Goal: Task Accomplishment & Management: Manage account settings

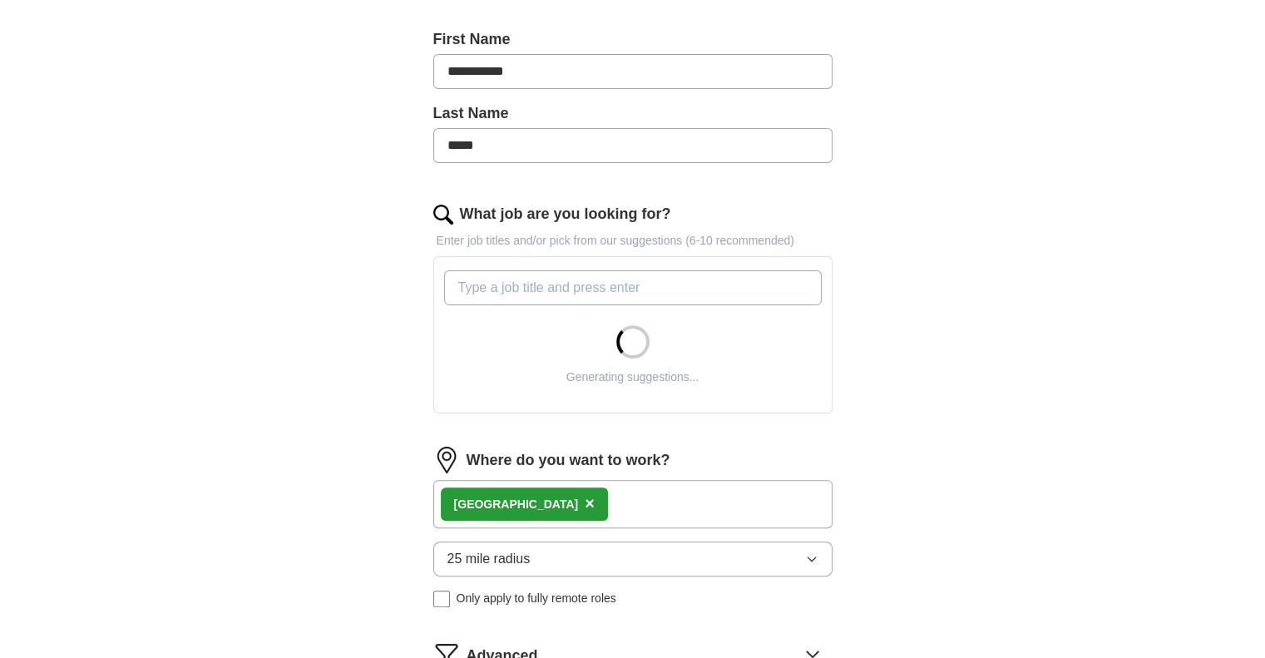
scroll to position [582, 0]
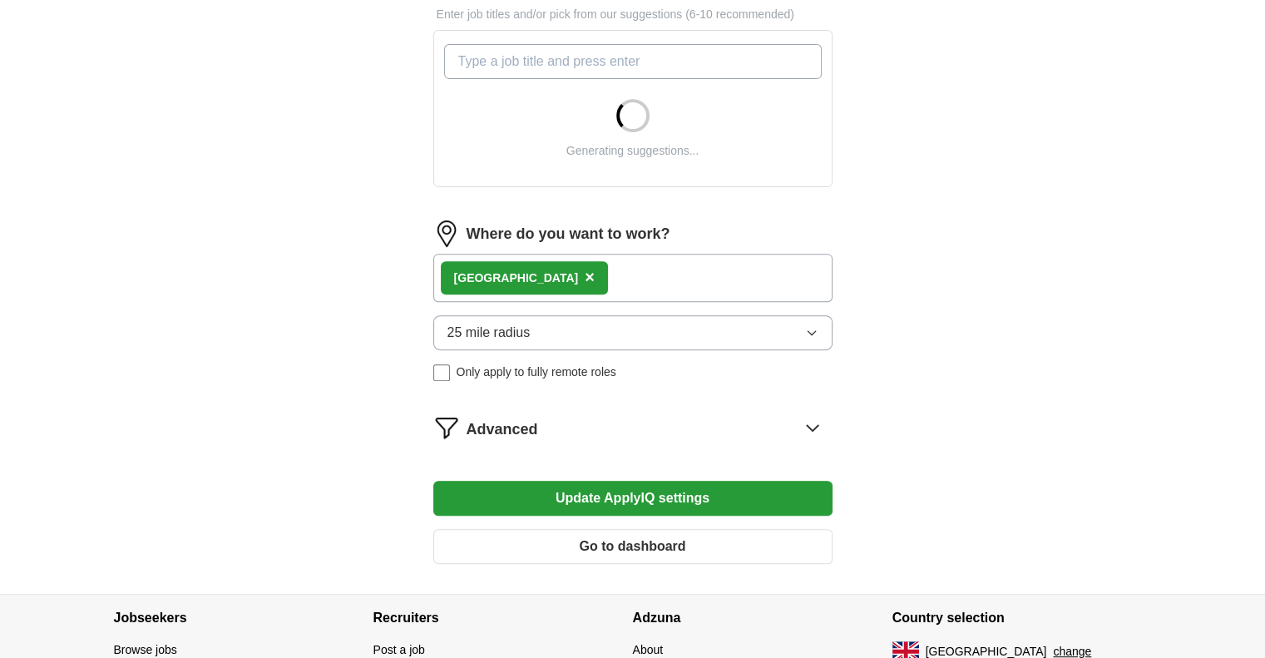
click at [631, 427] on div "Advanced" at bounding box center [649, 427] width 366 height 27
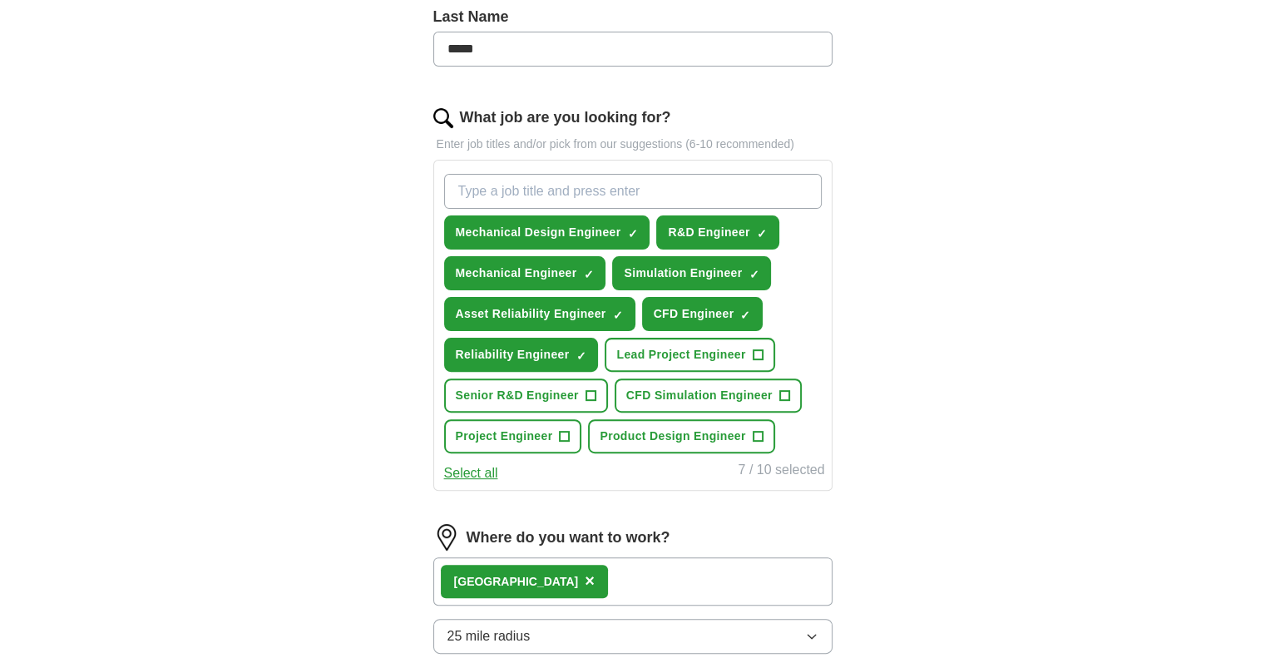
scroll to position [451, 0]
click at [469, 466] on button "Select all" at bounding box center [471, 474] width 54 height 20
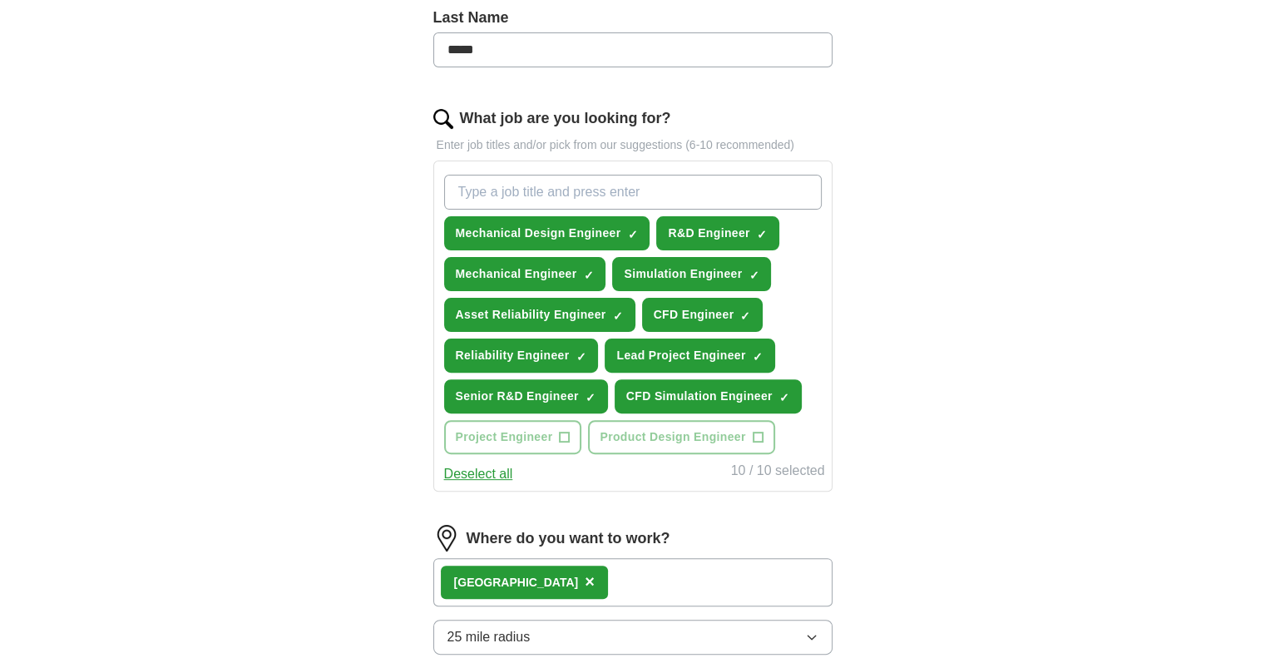
click at [470, 470] on button "Deselect all" at bounding box center [478, 474] width 69 height 20
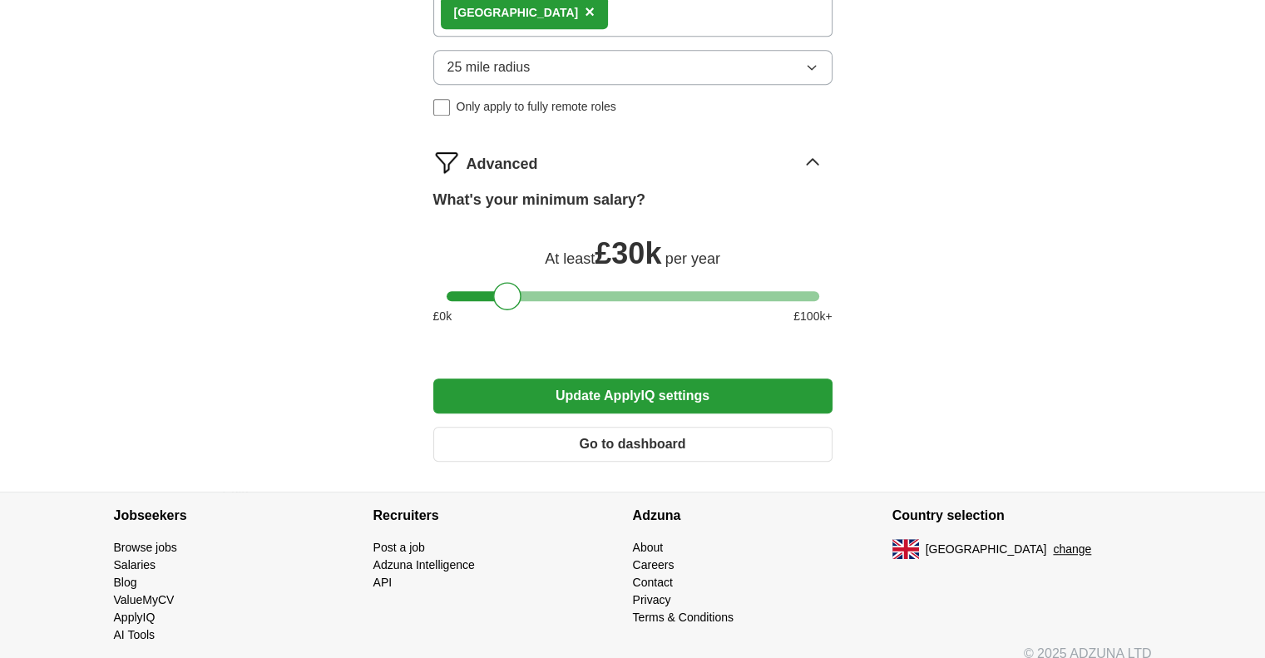
scroll to position [1033, 0]
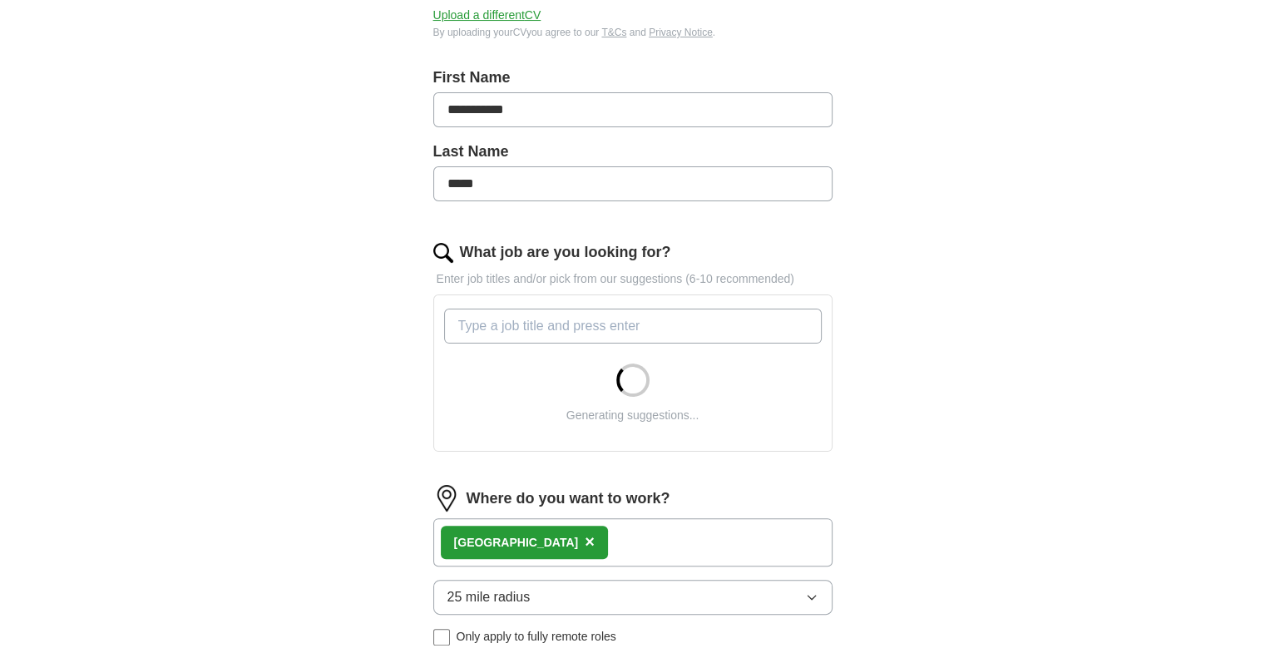
scroll to position [535, 0]
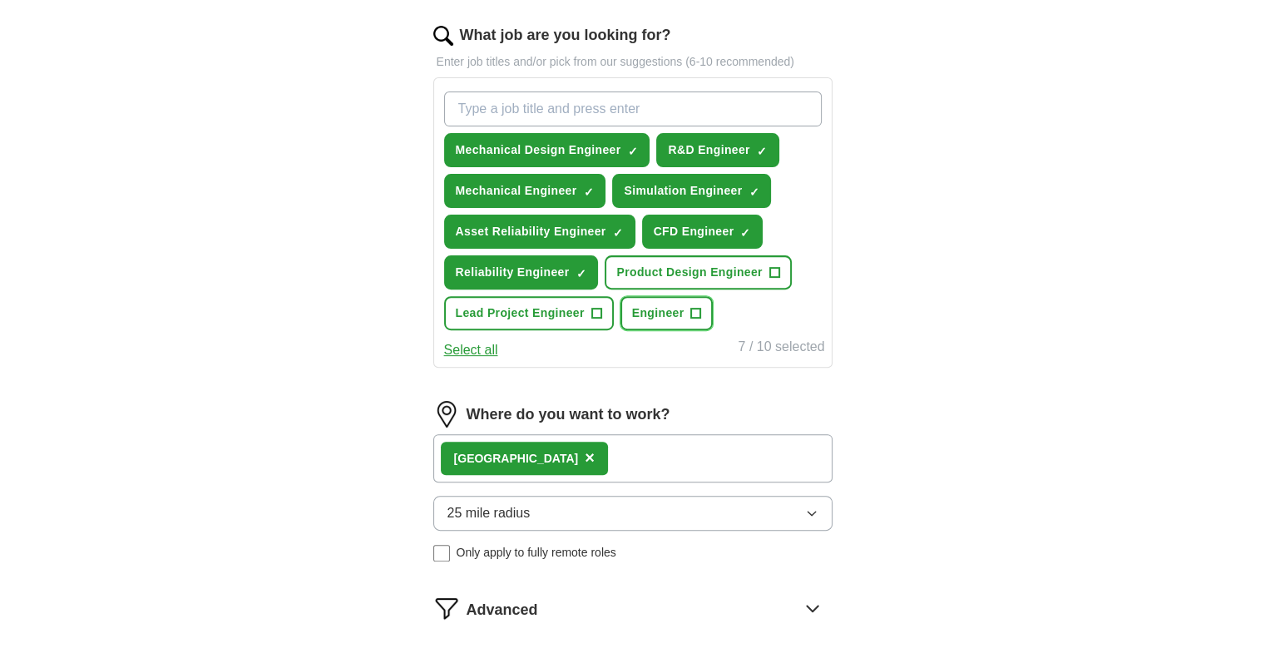
click at [699, 307] on button "Engineer +" at bounding box center [666, 313] width 93 height 34
click at [772, 272] on span "+" at bounding box center [774, 272] width 10 height 13
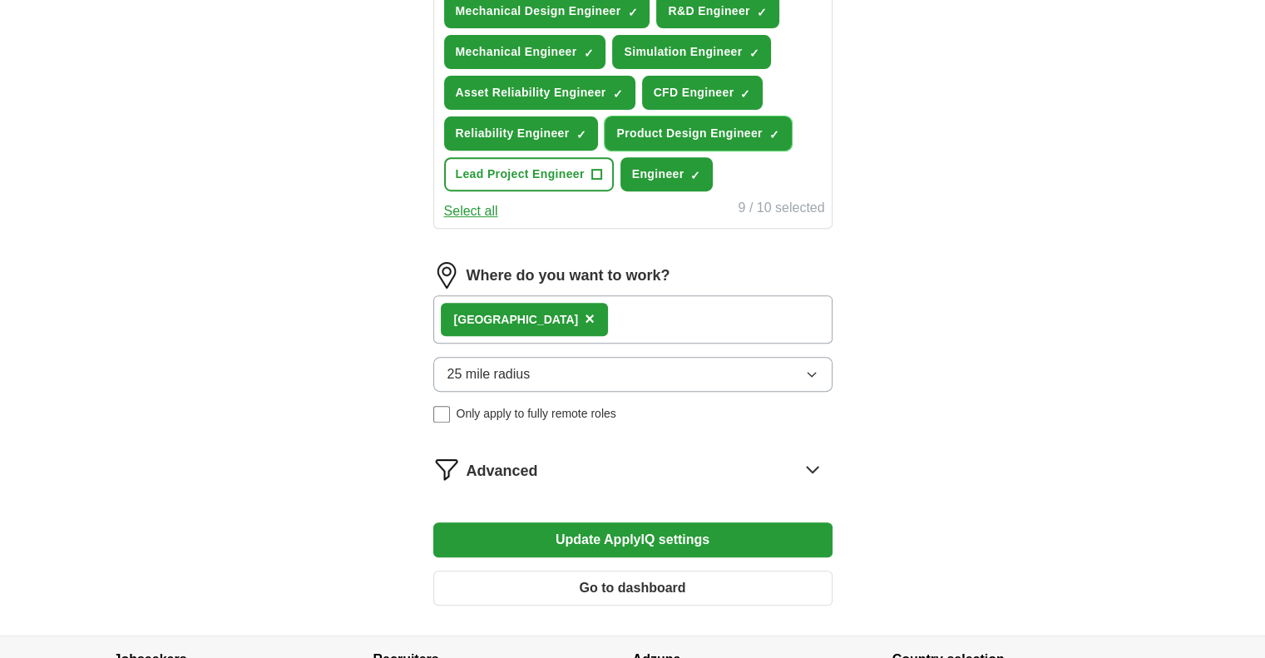
scroll to position [831, 0]
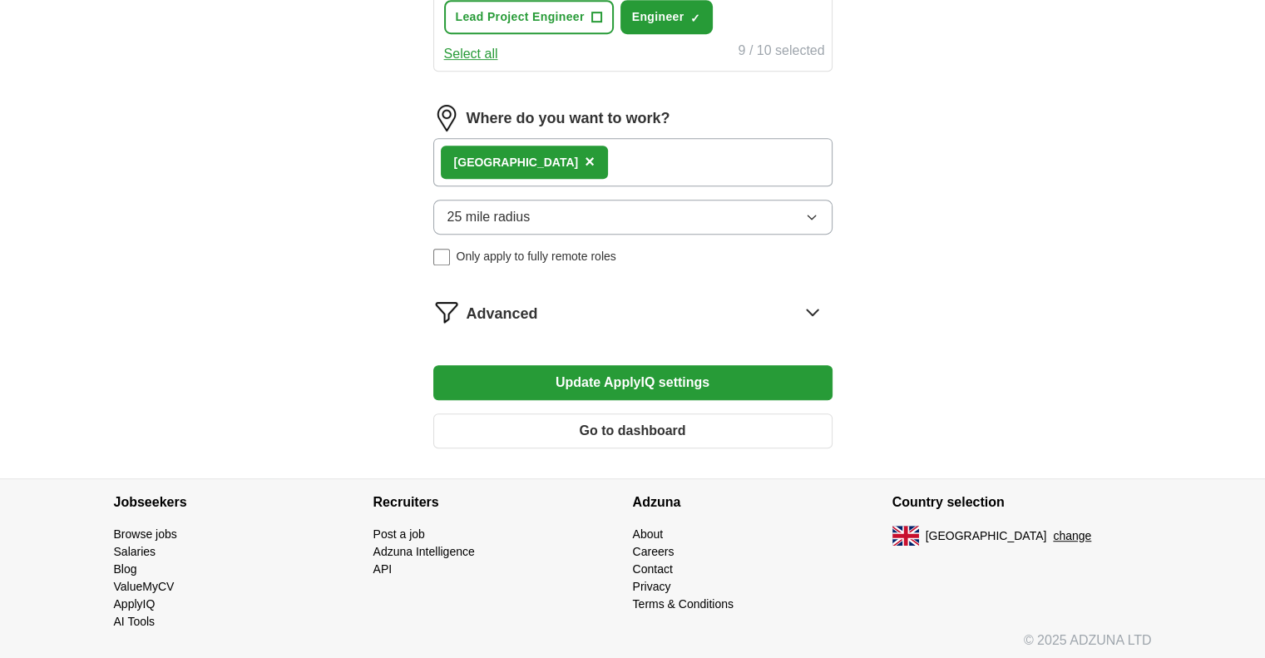
click at [653, 372] on button "Update ApplyIQ settings" at bounding box center [632, 382] width 399 height 35
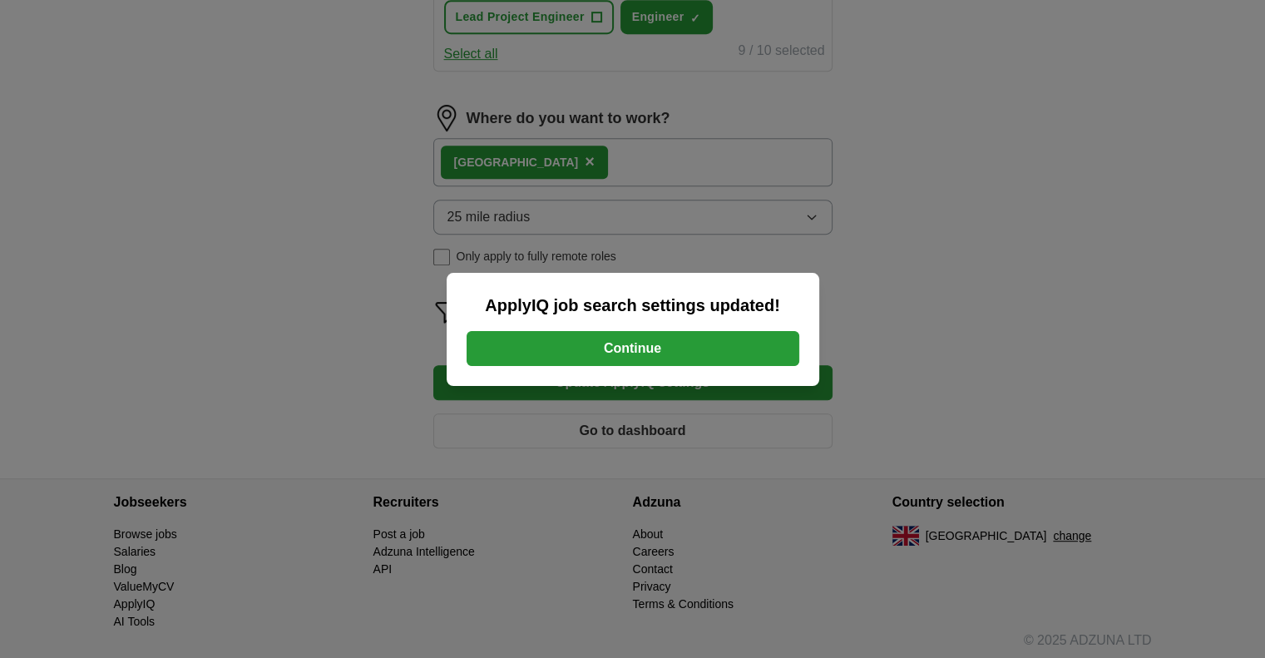
drag, startPoint x: 702, startPoint y: 360, endPoint x: 699, endPoint y: 348, distance: 11.9
click at [702, 358] on button "Continue" at bounding box center [632, 348] width 333 height 35
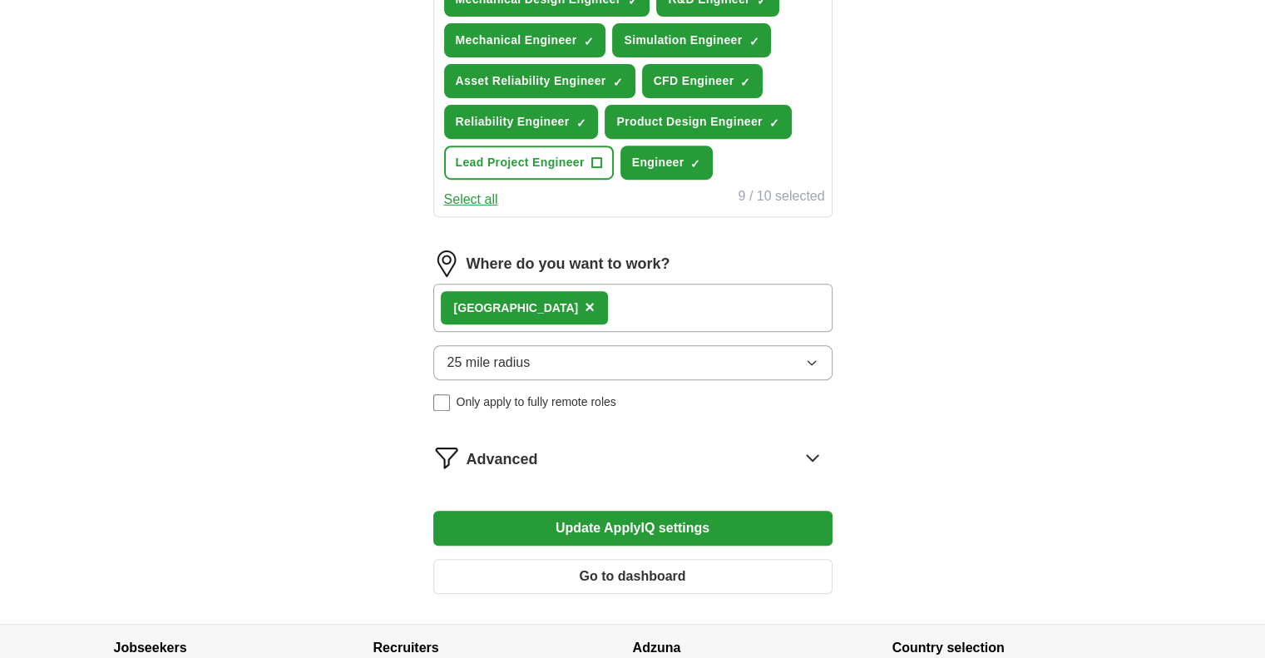
scroll to position [415, 0]
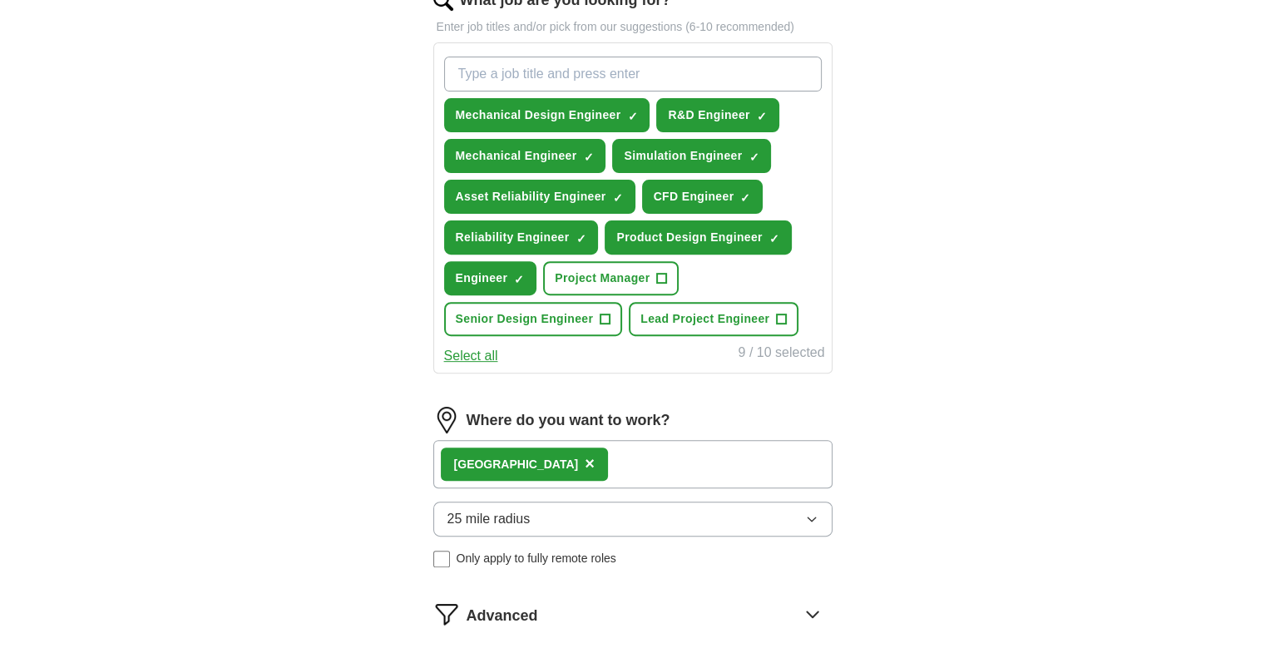
scroll to position [665, 0]
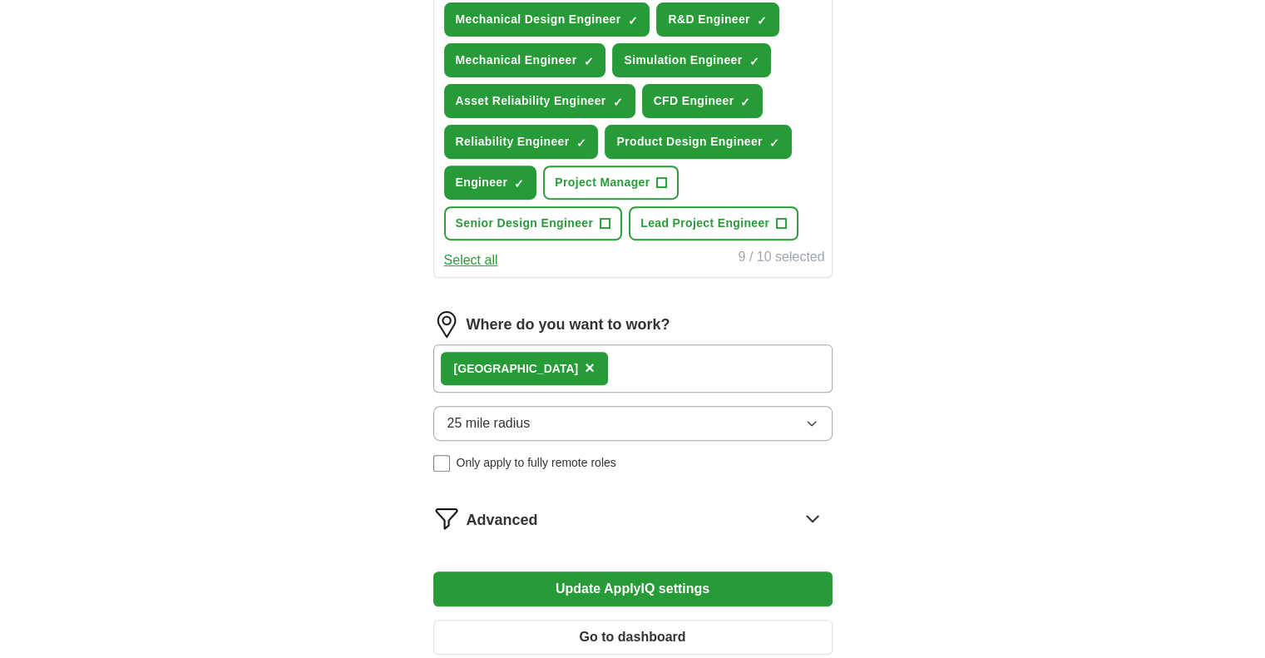
click at [776, 520] on div "Advanced" at bounding box center [649, 518] width 366 height 27
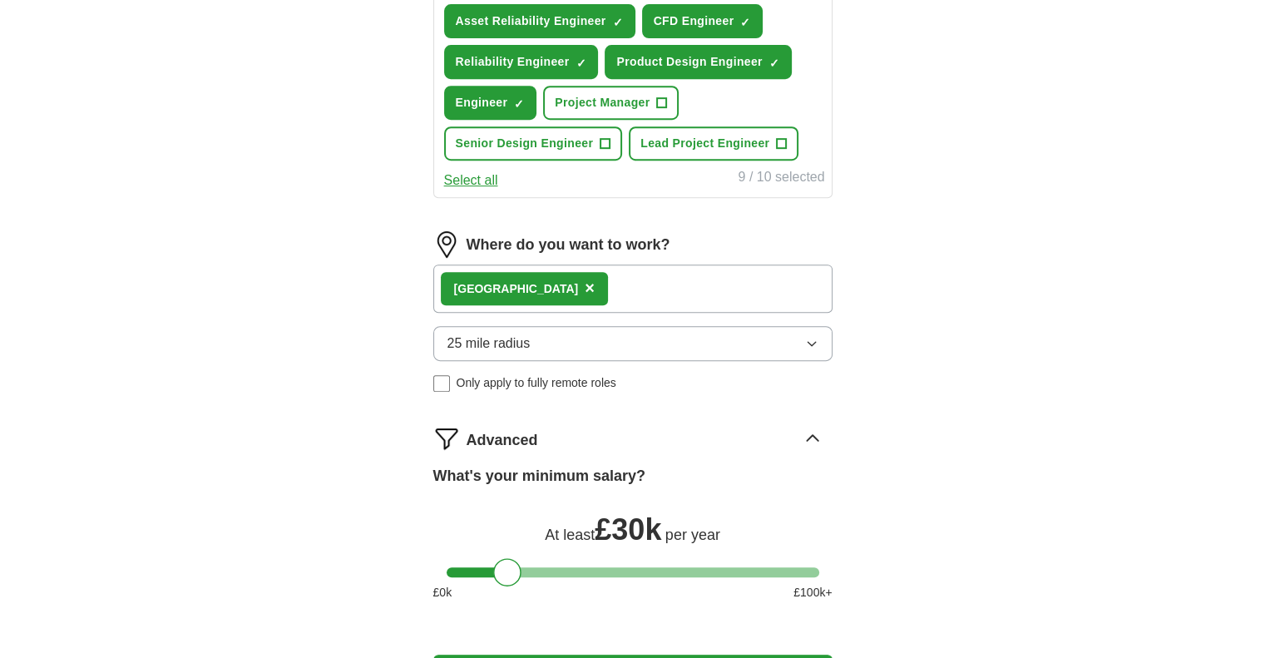
scroll to position [915, 0]
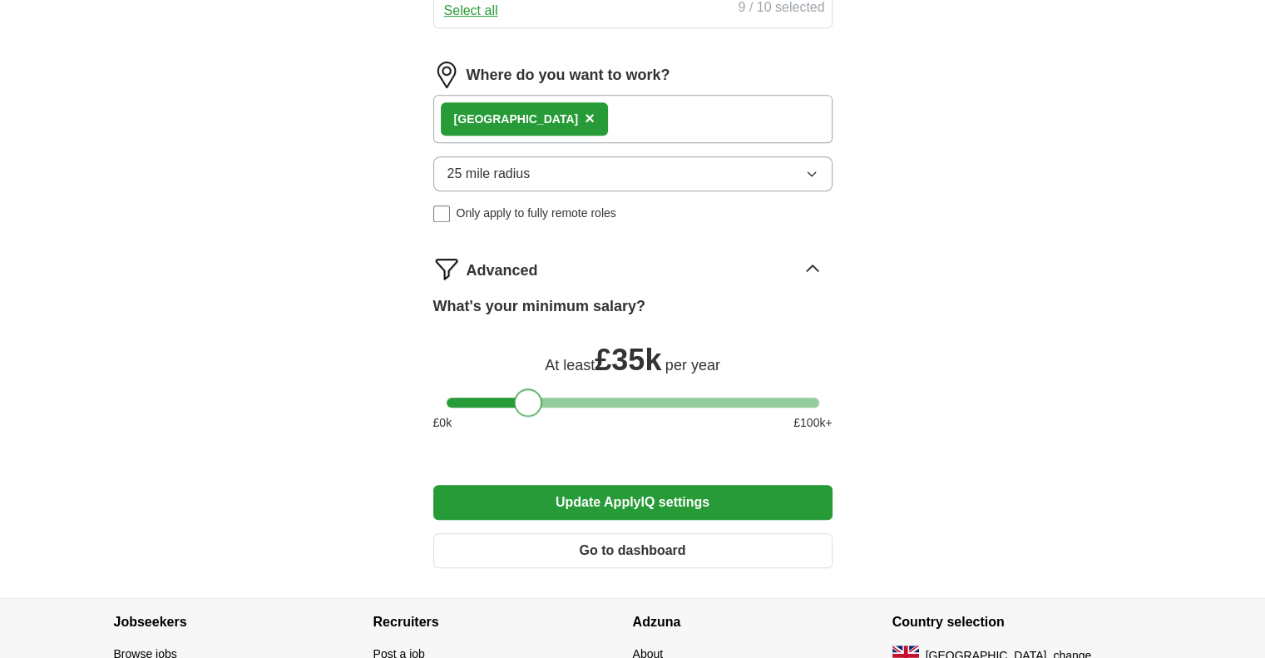
drag, startPoint x: 510, startPoint y: 402, endPoint x: 532, endPoint y: 405, distance: 22.7
click at [532, 405] on div at bounding box center [528, 402] width 28 height 28
click at [665, 500] on button "Update ApplyIQ settings" at bounding box center [632, 502] width 399 height 35
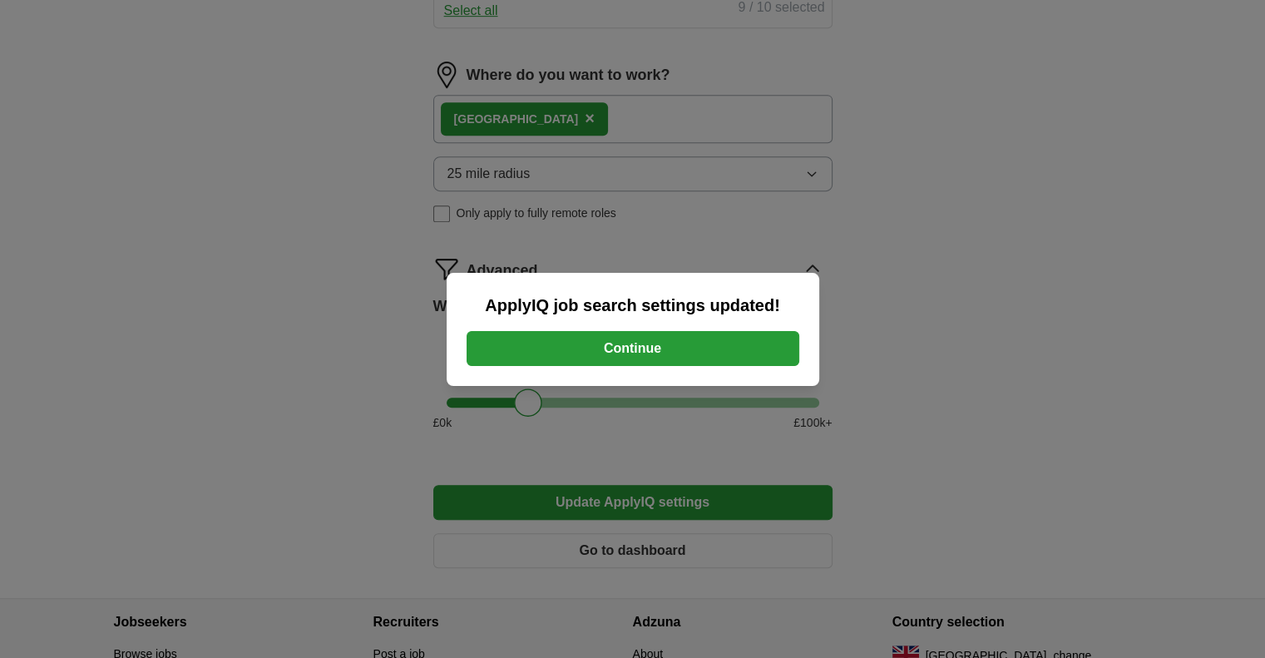
click at [691, 360] on button "Continue" at bounding box center [632, 348] width 333 height 35
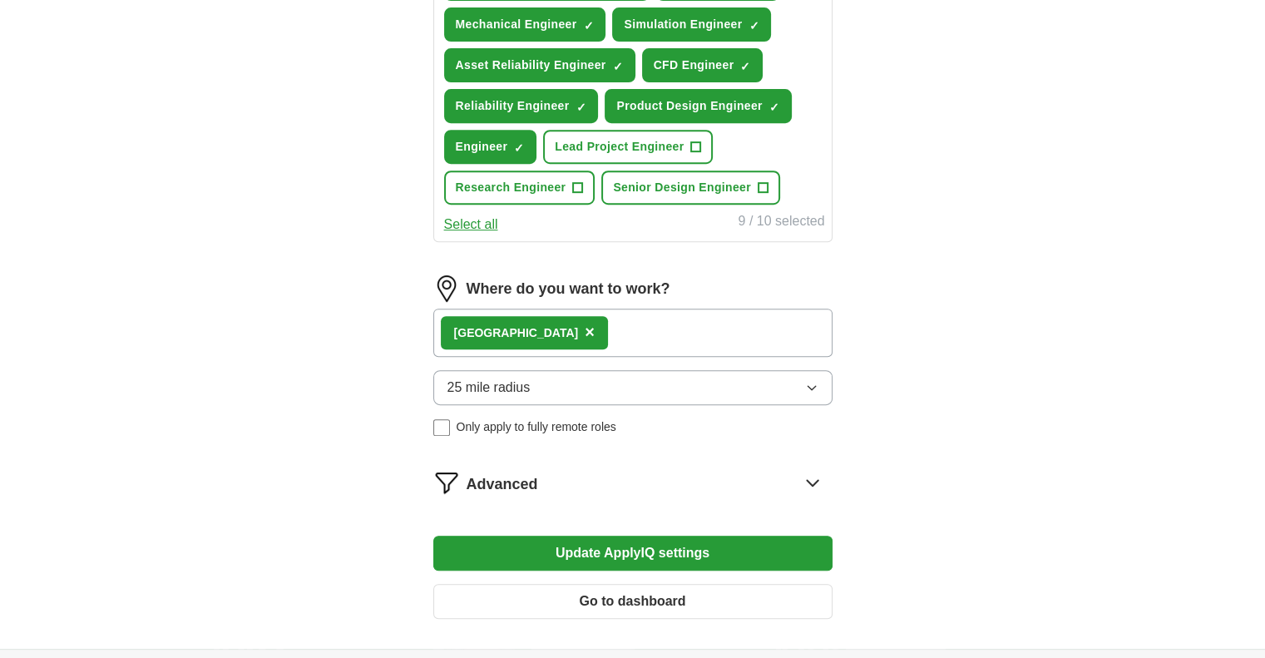
scroll to position [784, 0]
